Goal: Navigation & Orientation: Find specific page/section

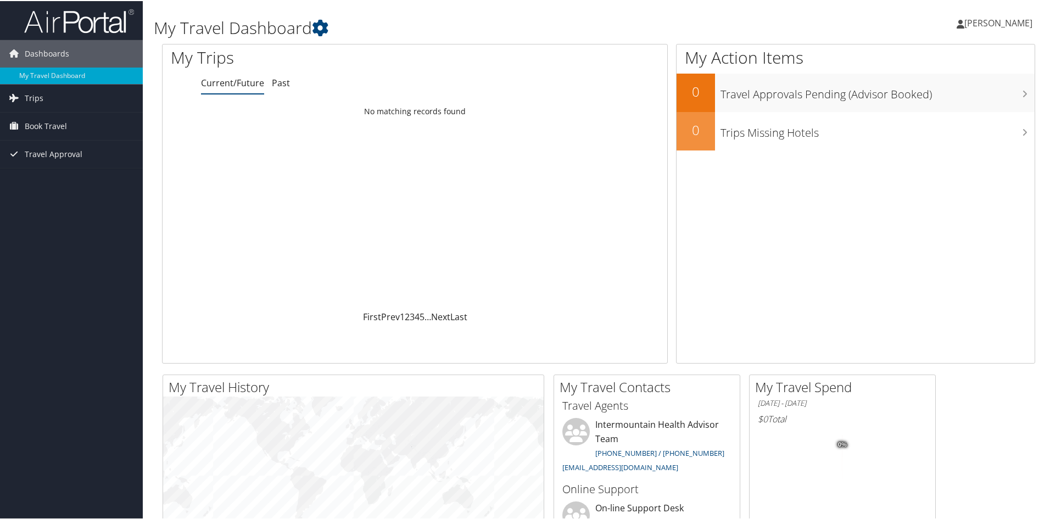
click at [1011, 20] on span "[PERSON_NAME]" at bounding box center [998, 22] width 68 height 12
click at [961, 63] on link "My Settings" at bounding box center [969, 60] width 122 height 19
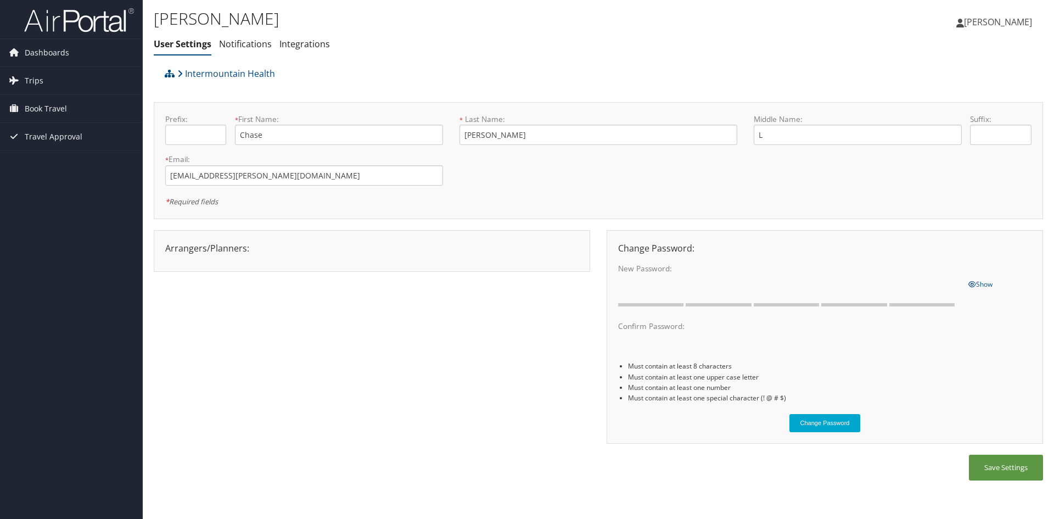
click at [1023, 19] on span "[PERSON_NAME]" at bounding box center [998, 22] width 68 height 12
click at [957, 96] on link "View Travel Profile" at bounding box center [970, 97] width 122 height 19
